Goal: Task Accomplishment & Management: Complete application form

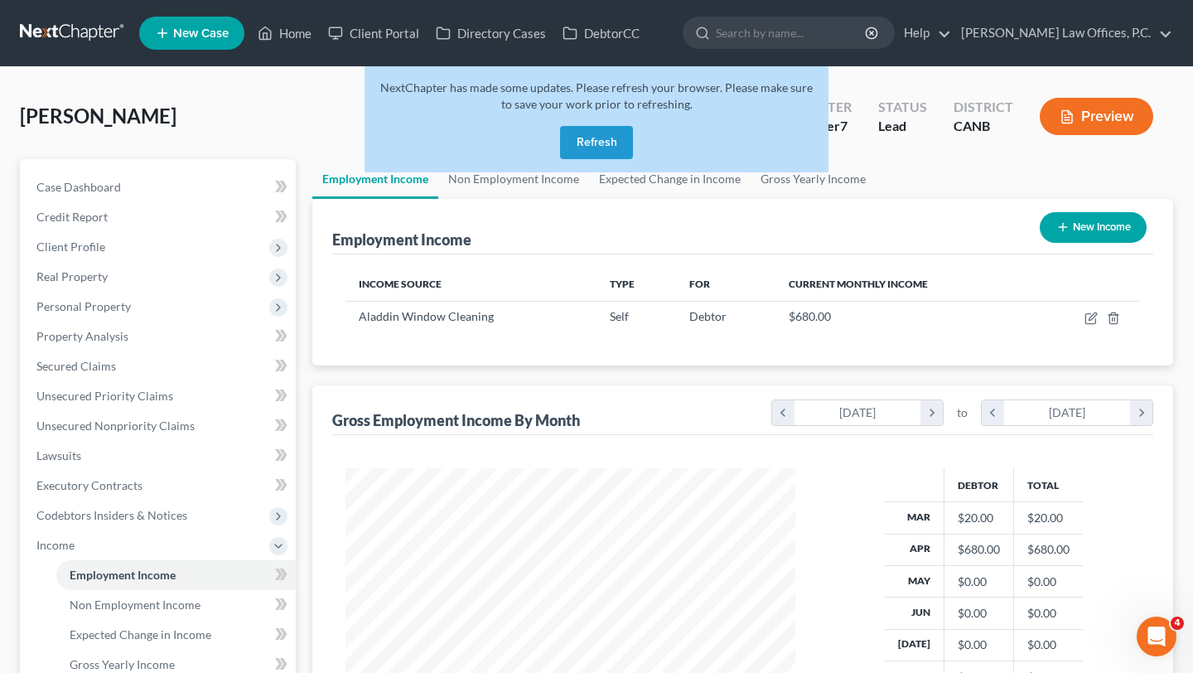
scroll to position [297, 482]
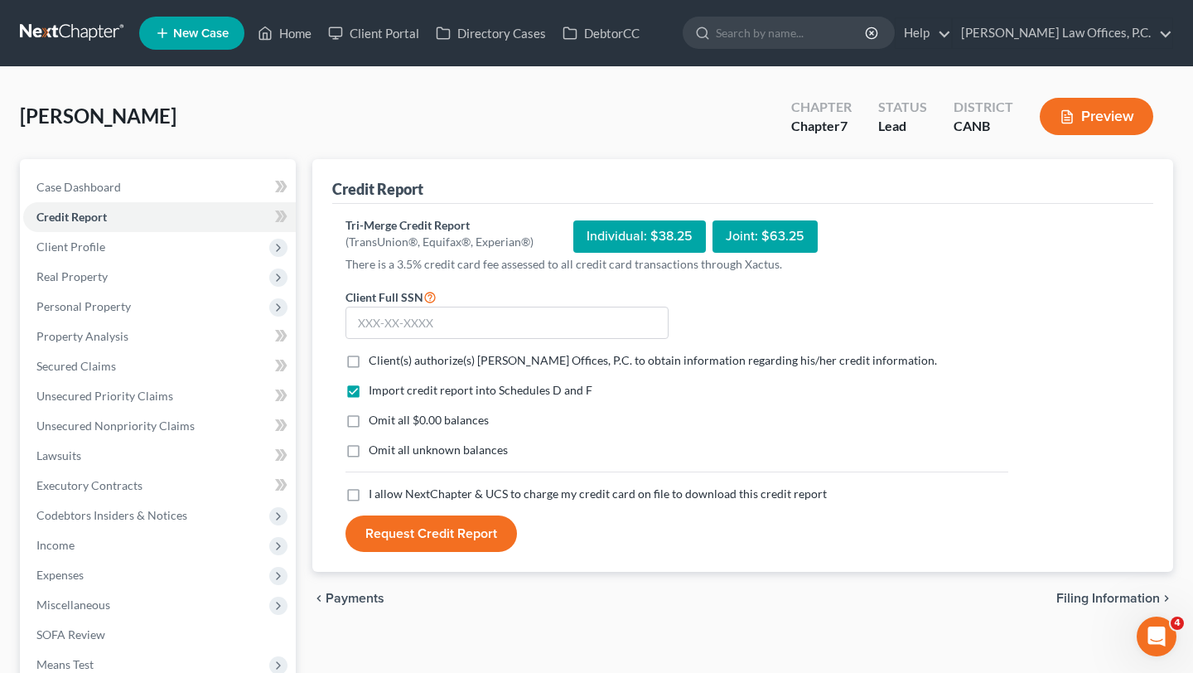
click at [404, 356] on span "Client(s) authorize(s) [PERSON_NAME] Offices, P.C. to obtain information regard…" at bounding box center [653, 360] width 568 height 14
click at [386, 356] on input "Client(s) authorize(s) [PERSON_NAME] Offices, P.C. to obtain information regard…" at bounding box center [380, 357] width 11 height 11
checkbox input "true"
click at [400, 415] on span "Omit all $0.00 balances" at bounding box center [429, 420] width 120 height 14
click at [386, 415] on input "Omit all $0.00 balances" at bounding box center [380, 417] width 11 height 11
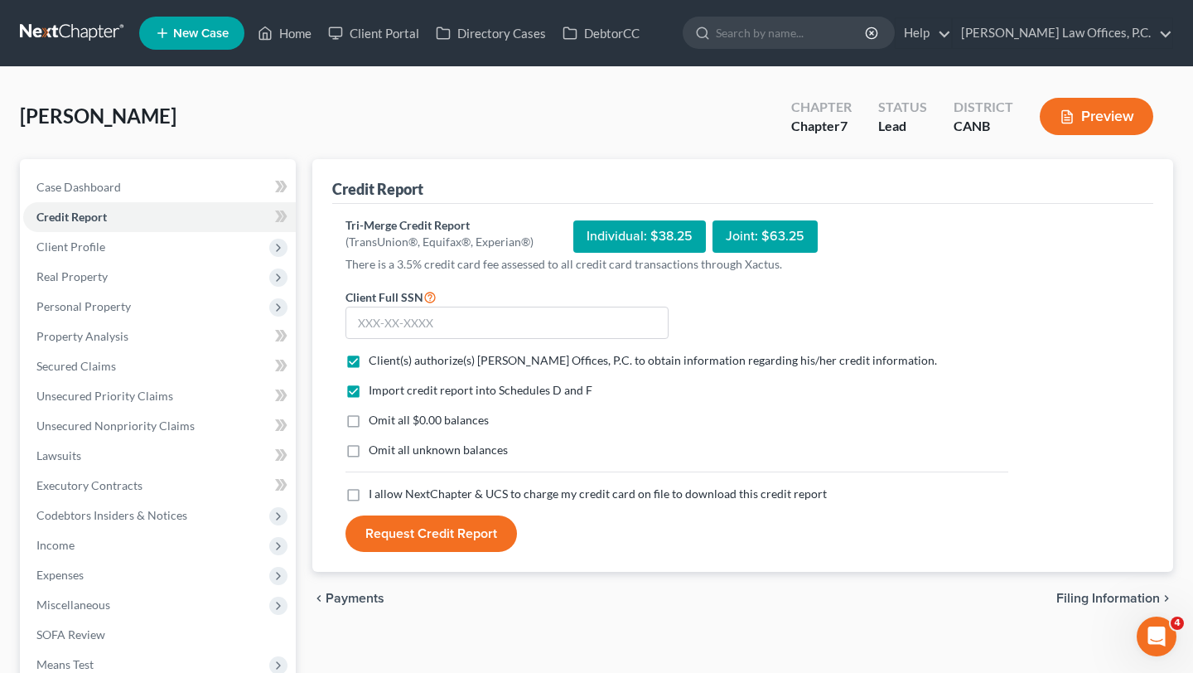
checkbox input "true"
click at [394, 486] on label "I allow NextChapter & UCS to charge my credit card on file to download this cre…" at bounding box center [598, 494] width 458 height 17
click at [386, 486] on input "I allow NextChapter & UCS to charge my credit card on file to download this cre…" at bounding box center [380, 491] width 11 height 11
checkbox input "true"
click at [459, 322] on input "text" at bounding box center [506, 323] width 323 height 33
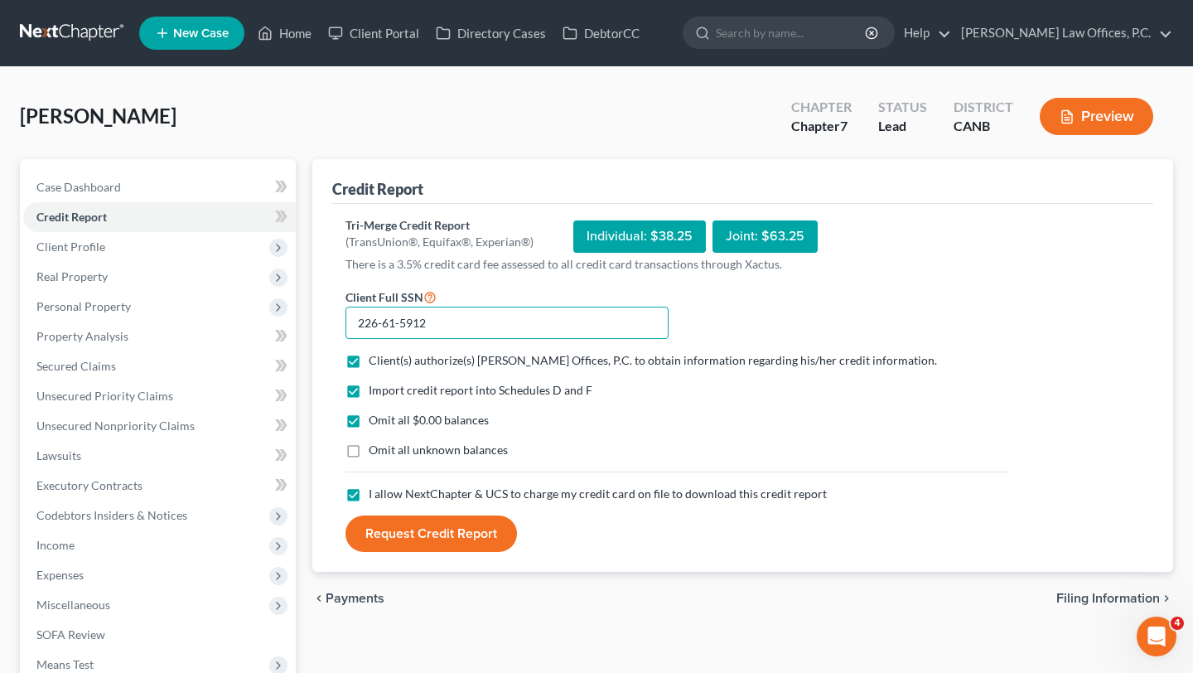
type input "226-61-5912"
click at [470, 540] on button "Request Credit Report" at bounding box center [431, 533] width 172 height 36
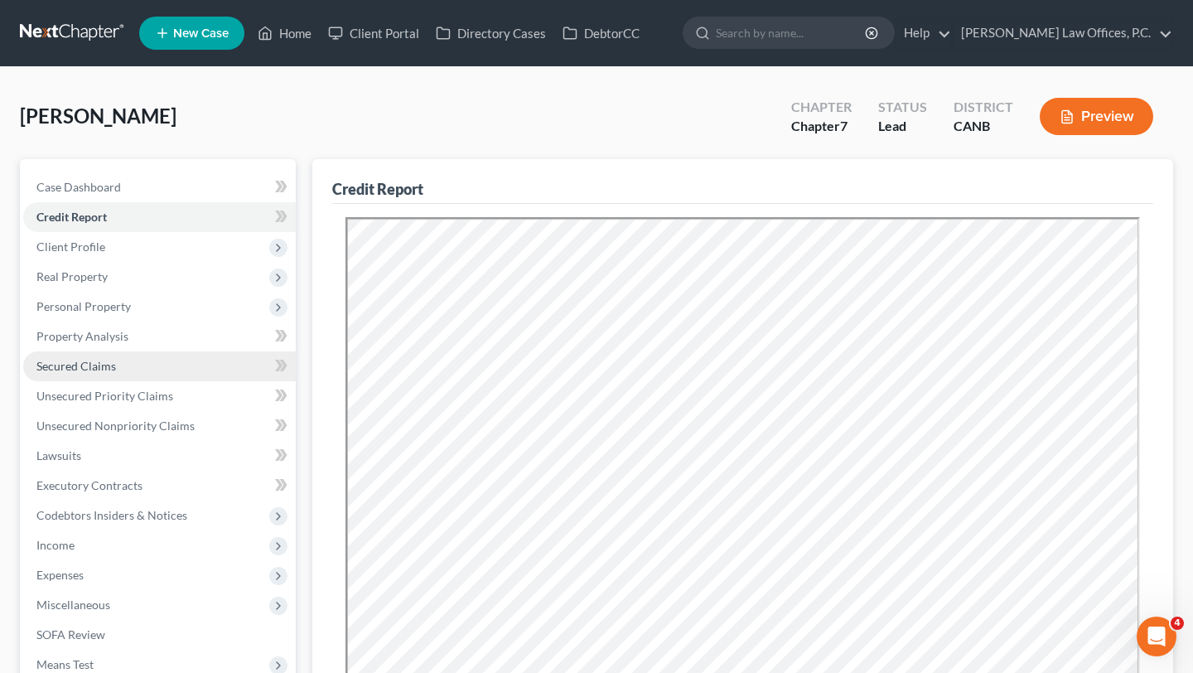
click at [143, 364] on link "Secured Claims" at bounding box center [159, 366] width 273 height 30
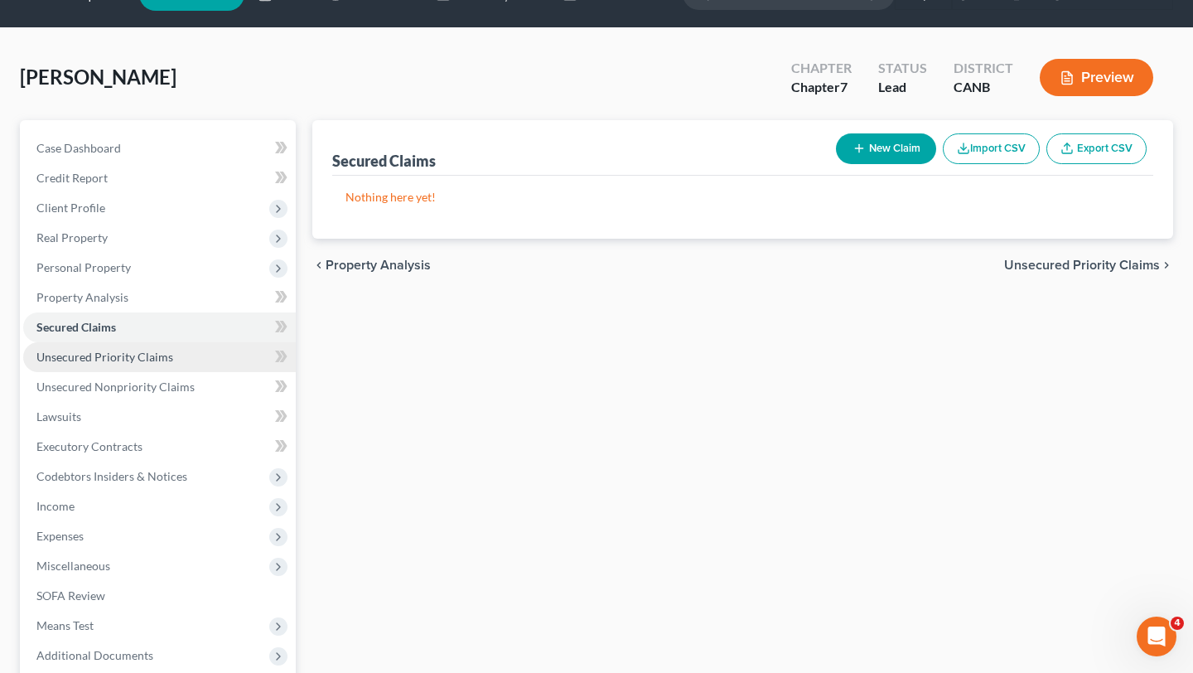
click at [164, 347] on link "Unsecured Priority Claims" at bounding box center [159, 357] width 273 height 30
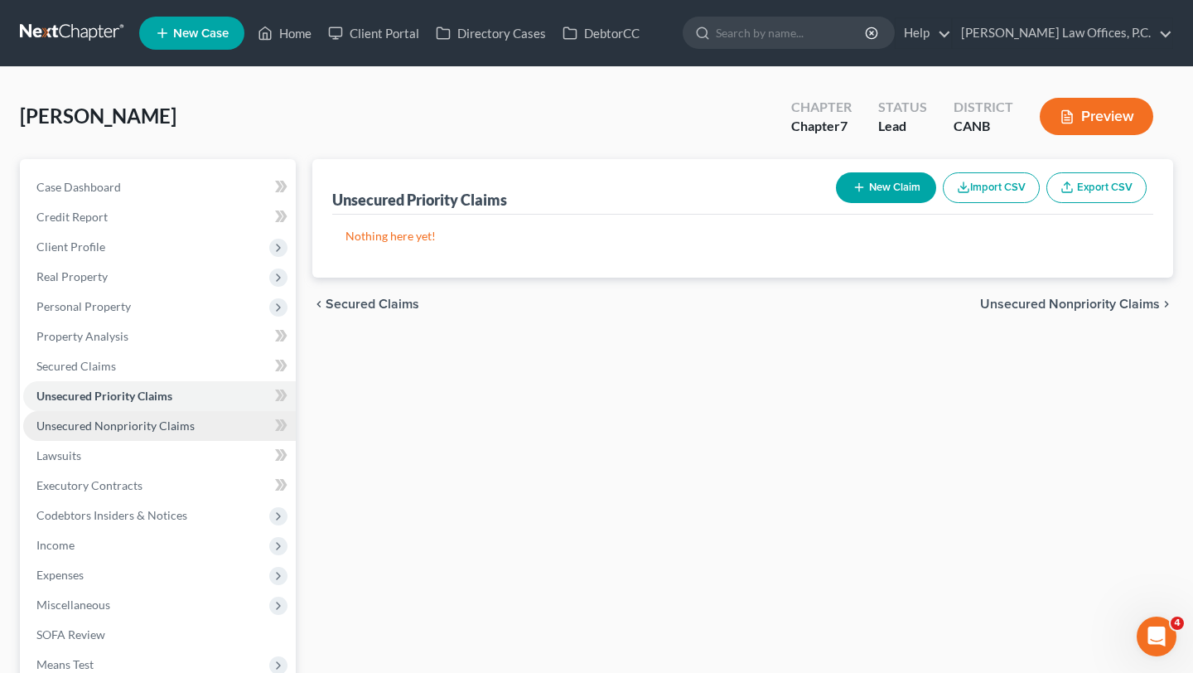
click at [160, 419] on span "Unsecured Nonpriority Claims" at bounding box center [115, 425] width 158 height 14
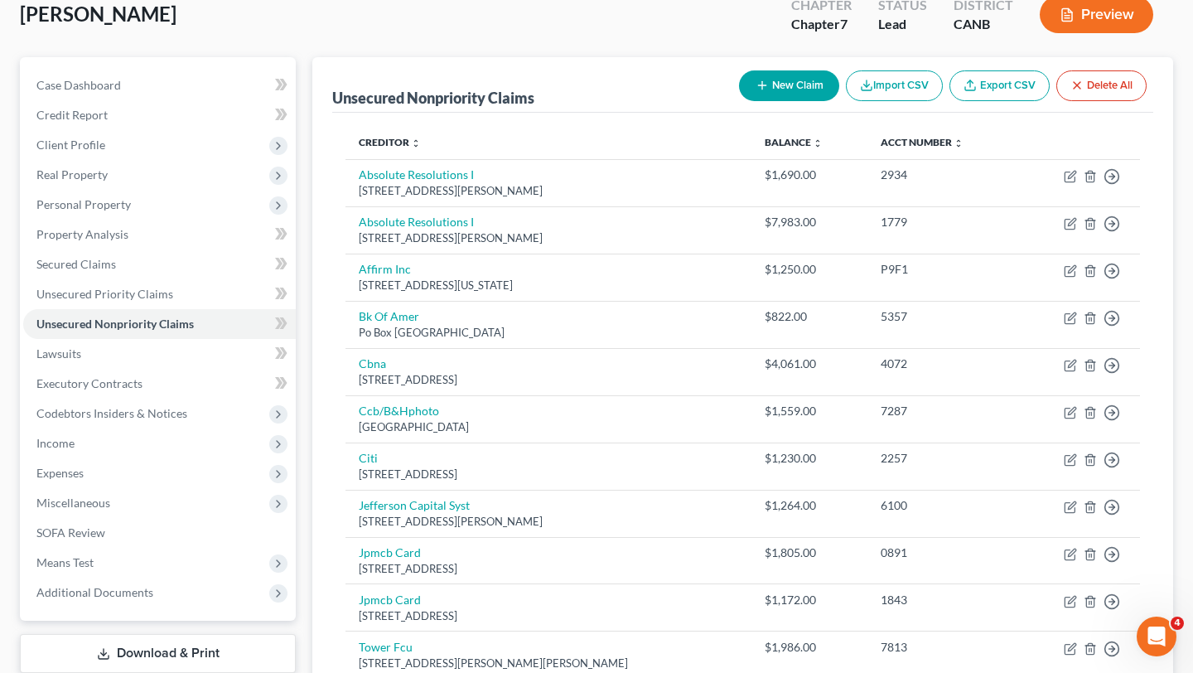
scroll to position [118, 0]
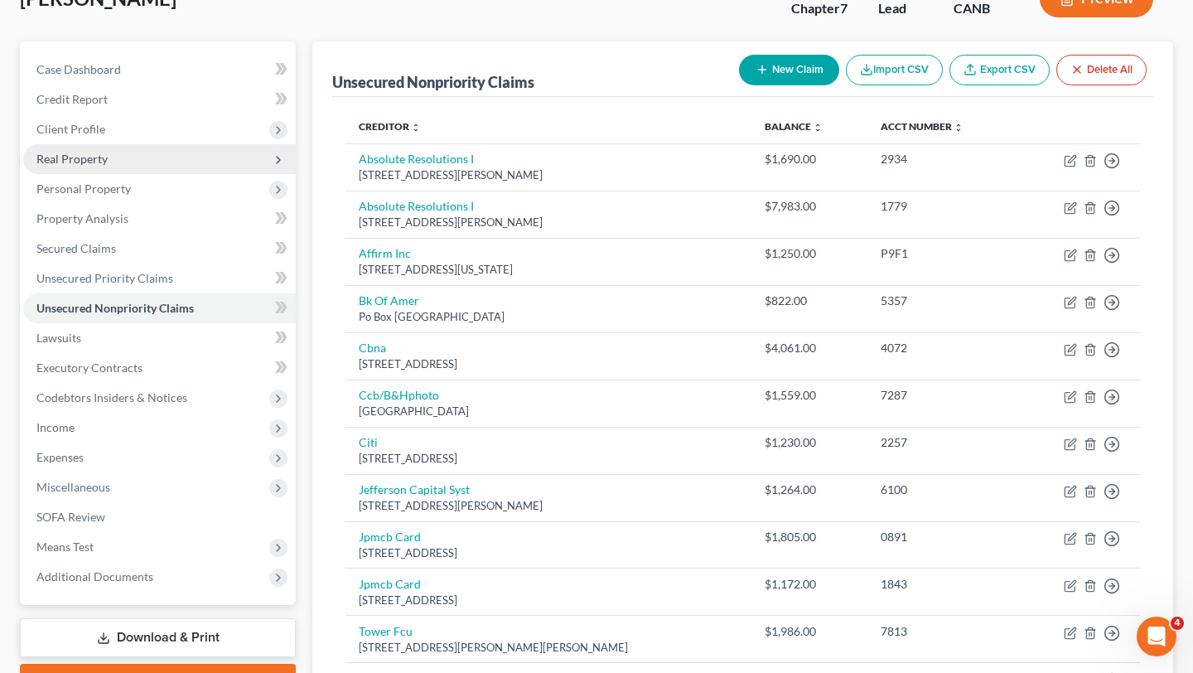
click at [166, 152] on span "Real Property" at bounding box center [159, 159] width 273 height 30
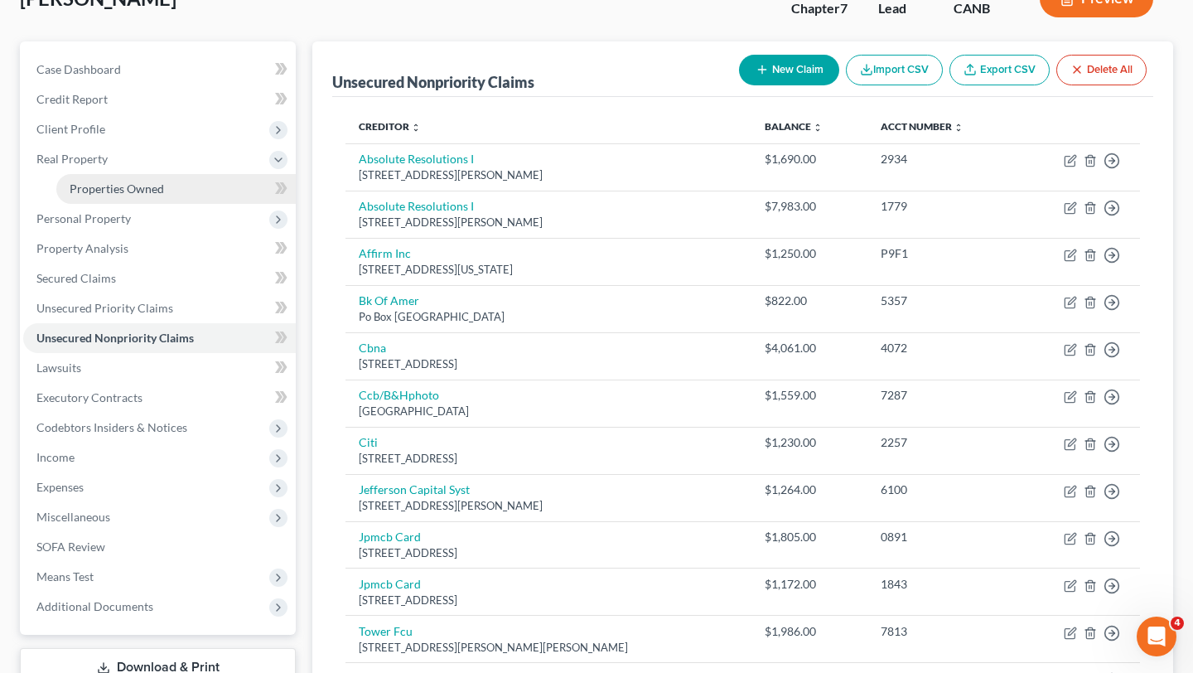
click at [151, 181] on span "Properties Owned" at bounding box center [117, 188] width 94 height 14
